Goal: Task Accomplishment & Management: Manage account settings

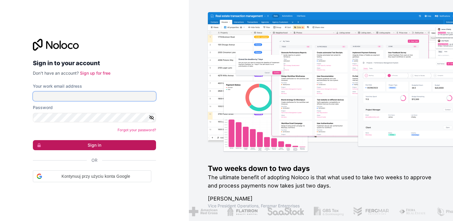
type input "**********"
click at [96, 146] on button "Sign in" at bounding box center [94, 145] width 123 height 10
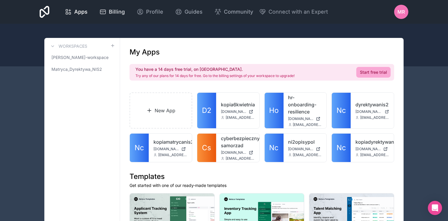
click at [117, 12] on span "Billing" at bounding box center [117, 12] width 16 height 8
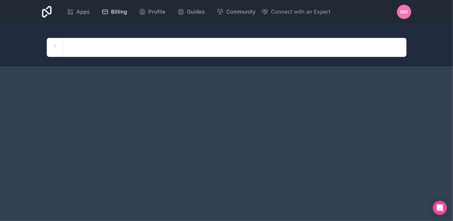
click at [118, 12] on span "Billing" at bounding box center [119, 12] width 16 height 8
click at [118, 13] on span "Billing" at bounding box center [119, 12] width 16 height 8
click at [156, 11] on span "Profile" at bounding box center [156, 12] width 17 height 8
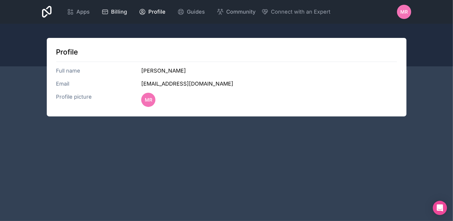
click at [109, 13] on div "Billing" at bounding box center [113, 12] width 25 height 8
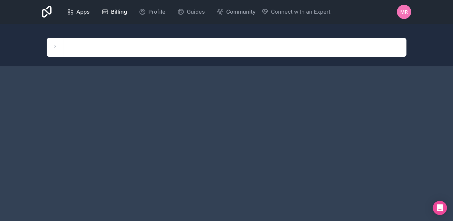
click at [67, 13] on icon at bounding box center [70, 11] width 7 height 7
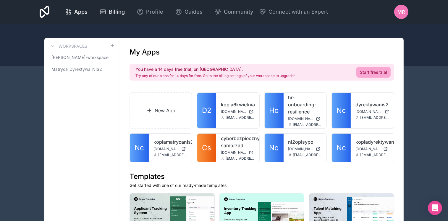
click at [117, 12] on span "Billing" at bounding box center [117, 12] width 16 height 8
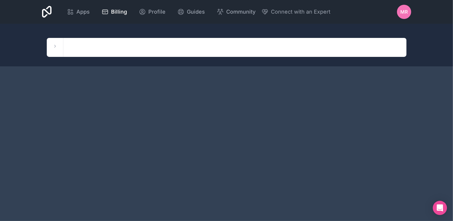
click at [402, 12] on span "MR" at bounding box center [403, 11] width 7 height 7
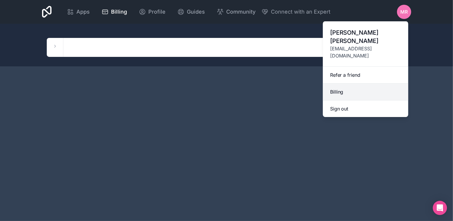
click at [339, 83] on link "Billing" at bounding box center [365, 91] width 85 height 17
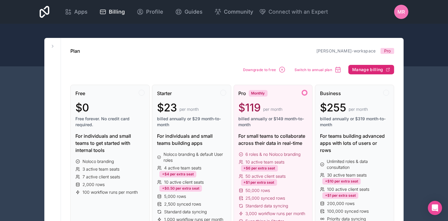
click at [361, 70] on span "Manage billing" at bounding box center [367, 69] width 31 height 5
click at [71, 12] on icon at bounding box center [68, 11] width 7 height 7
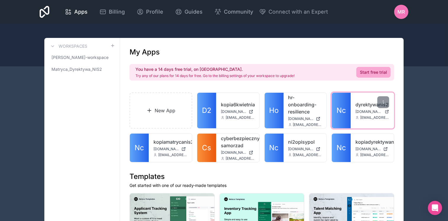
click at [372, 104] on link "dyrektywanis2" at bounding box center [373, 104] width 34 height 7
